Goal: Transaction & Acquisition: Purchase product/service

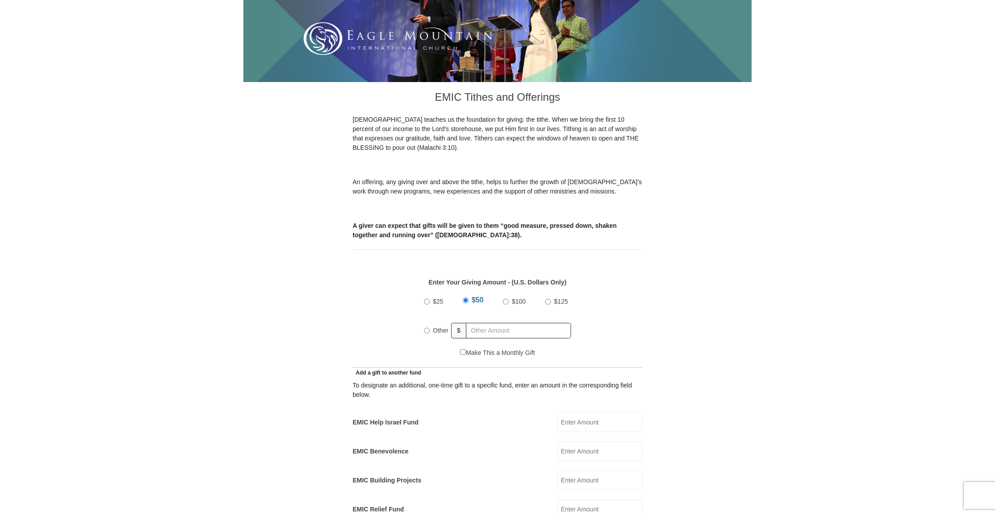
scroll to position [169, 0]
click at [428, 327] on input "Other" at bounding box center [427, 330] width 6 height 6
radio input "true"
drag, startPoint x: 577, startPoint y: 413, endPoint x: 581, endPoint y: 414, distance: 4.5
click at [577, 413] on input "EMIC Help Israel Fund" at bounding box center [599, 422] width 85 height 20
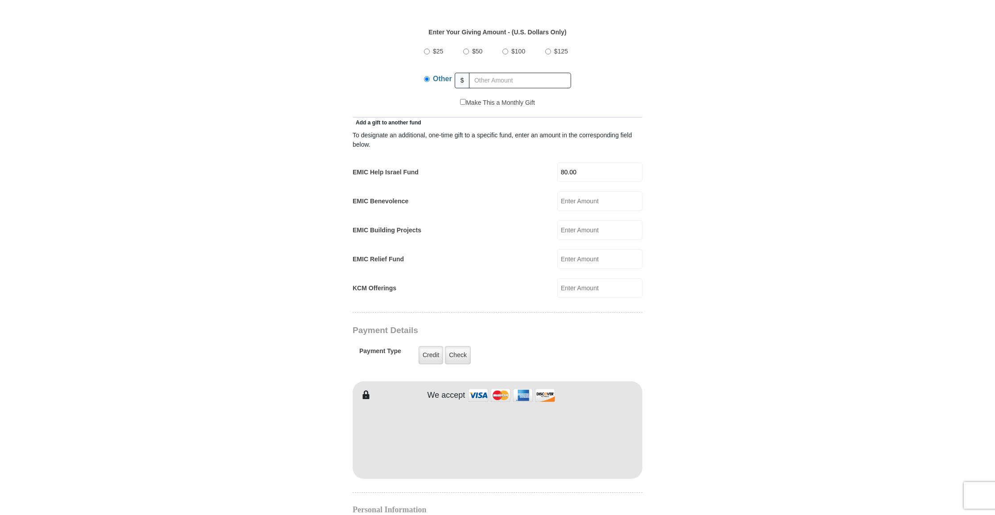
scroll to position [421, 0]
click at [575, 160] on input "80.00" at bounding box center [599, 170] width 85 height 20
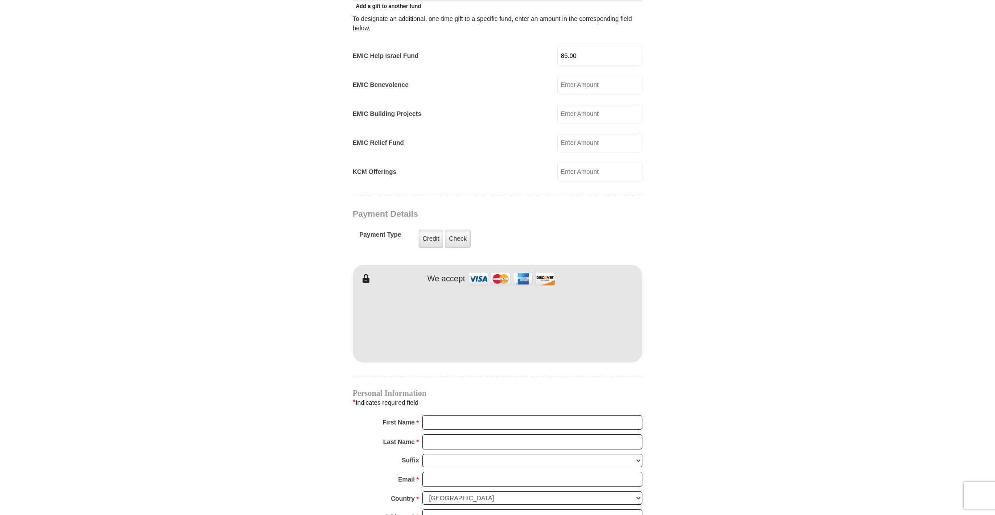
scroll to position [538, 0]
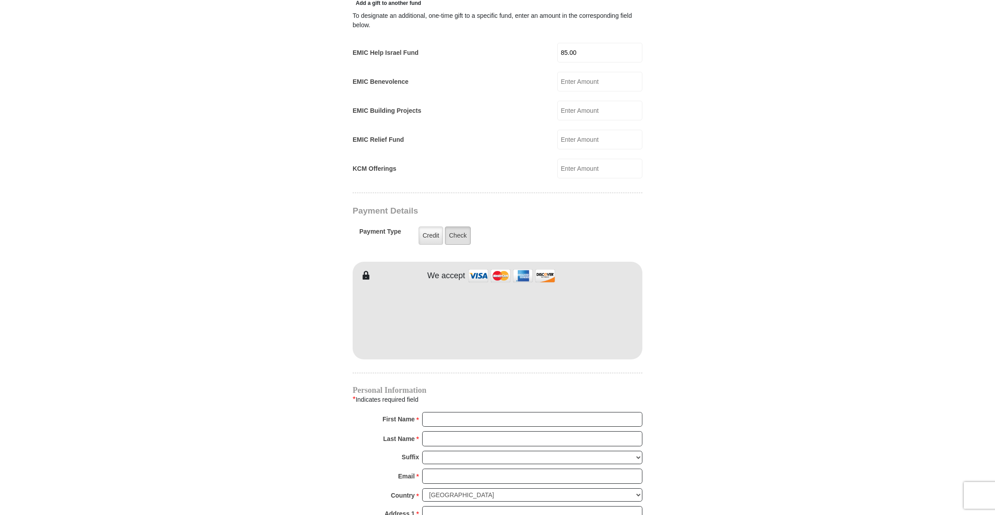
type input "85.00"
click at [454, 227] on label "Check" at bounding box center [458, 236] width 26 height 18
click at [0, 0] on input "Check" at bounding box center [0, 0] width 0 height 0
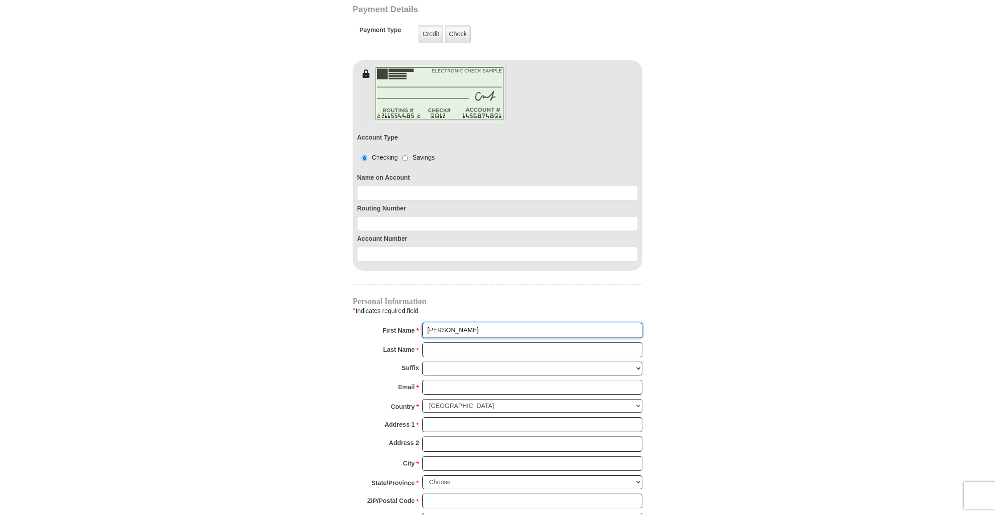
scroll to position [740, 0]
type input "[PERSON_NAME]"
click at [462, 380] on input "Email *" at bounding box center [532, 387] width 220 height 15
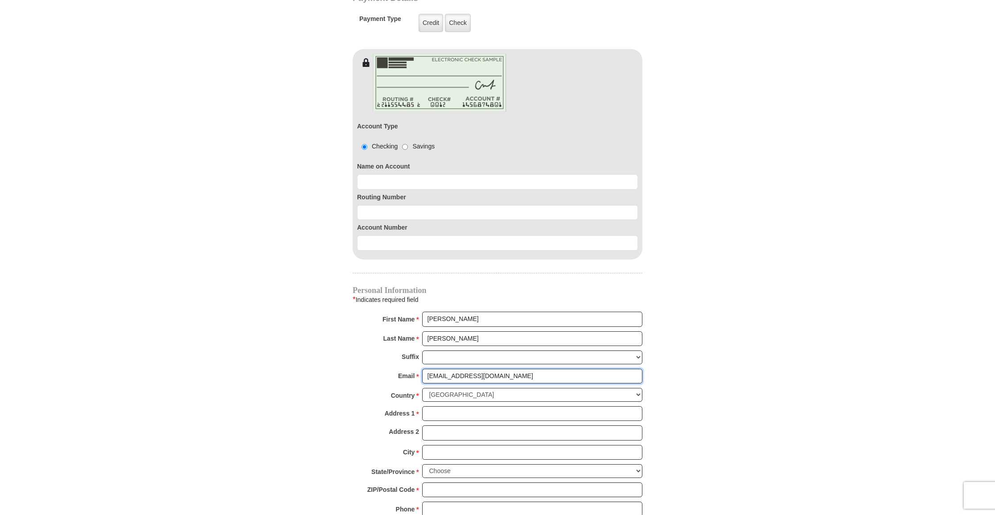
scroll to position [752, 0]
type input "[EMAIL_ADDRESS][DOMAIN_NAME]"
type input "[STREET_ADDRESS]"
drag, startPoint x: 443, startPoint y: 432, endPoint x: 450, endPoint y: 430, distance: 6.8
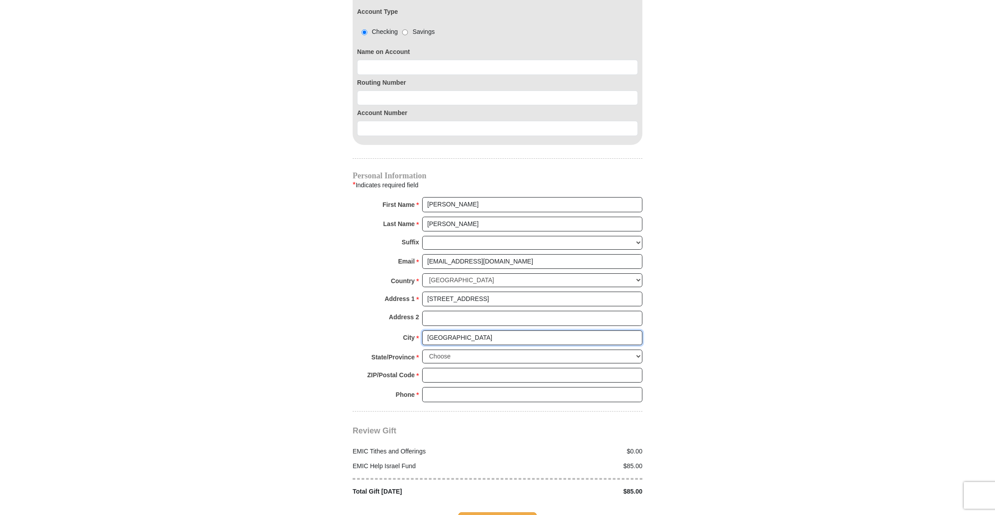
scroll to position [866, 0]
type input "[GEOGRAPHIC_DATA]"
select select "[GEOGRAPHIC_DATA]"
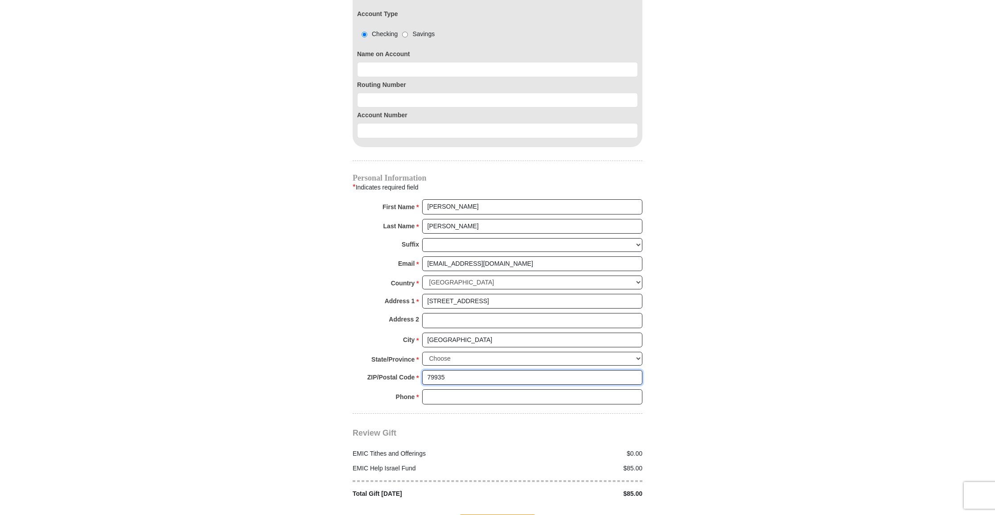
scroll to position [863, 0]
type input "79935"
type input "[PHONE_NUMBER]"
type input "[PERSON_NAME] [PERSON_NAME]"
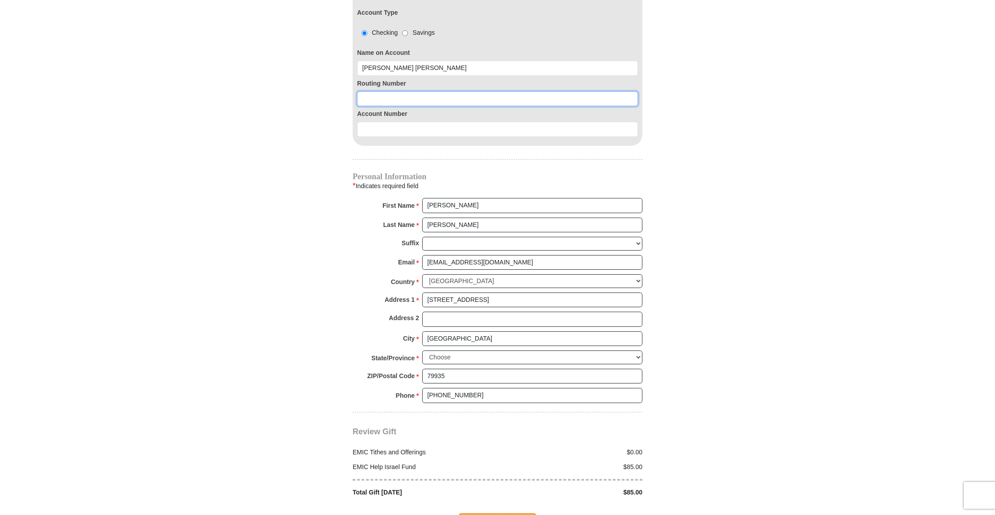
click at [616, 91] on input at bounding box center [497, 98] width 281 height 15
type input "071921891"
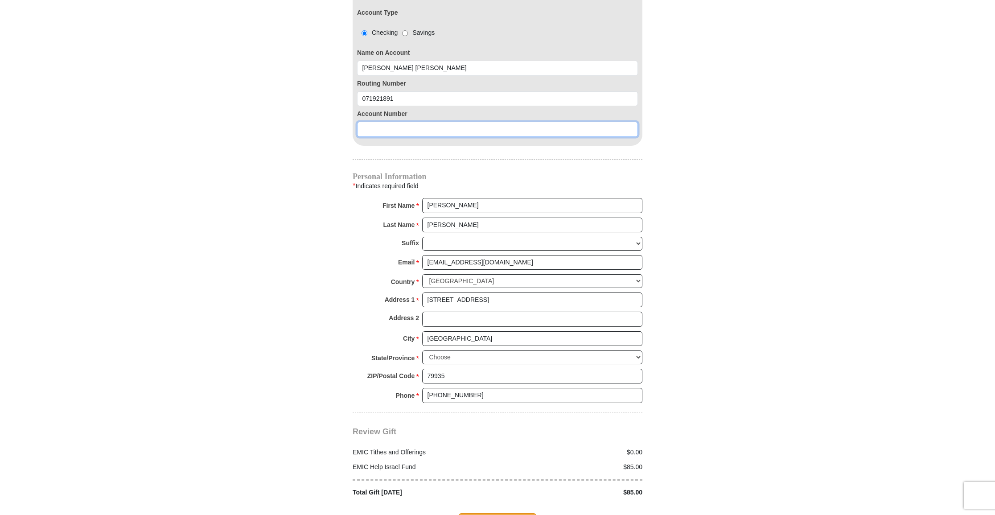
click at [629, 122] on input at bounding box center [497, 129] width 281 height 15
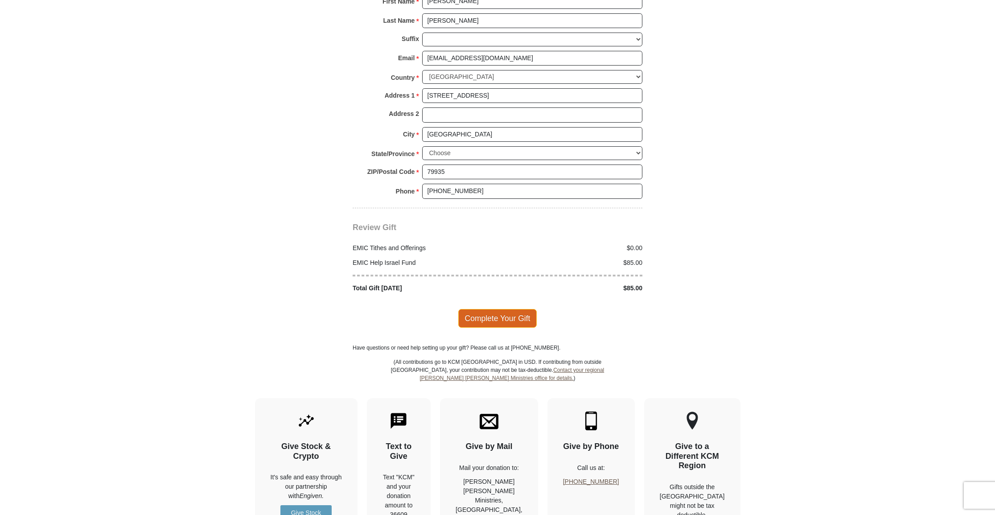
scroll to position [1069, 0]
type input "4945215201"
click at [507, 309] on span "Complete Your Gift" at bounding box center [497, 318] width 79 height 19
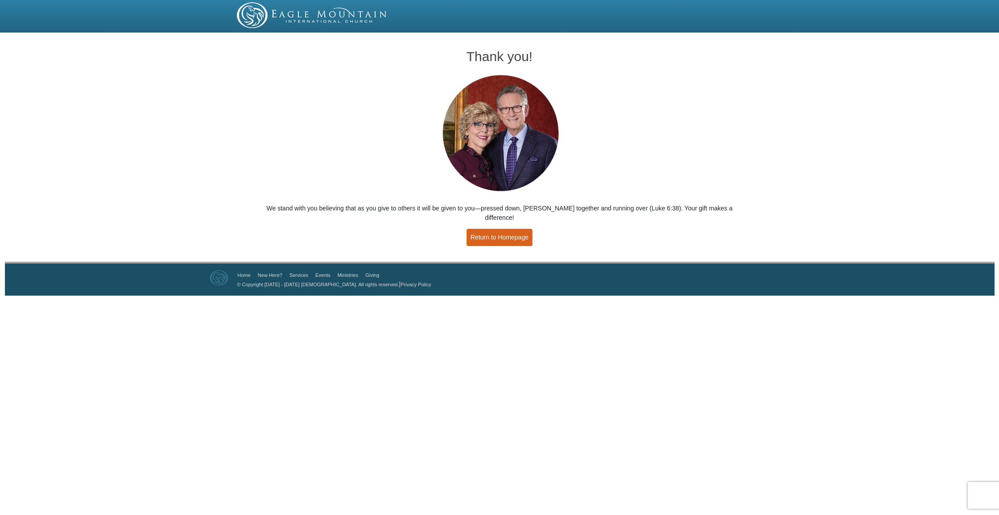
scroll to position [0, 0]
click at [501, 229] on link "Return to Homepage" at bounding box center [499, 237] width 66 height 17
